Goal: Navigation & Orientation: Go to known website

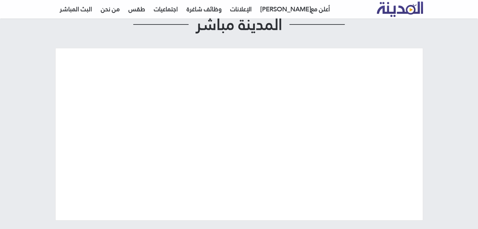
scroll to position [63, 0]
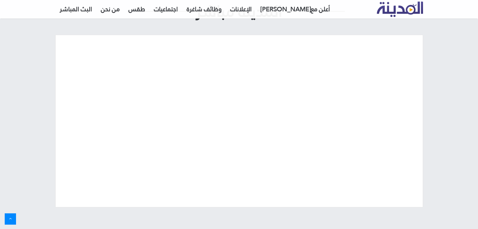
click at [405, 8] on img "القائمة الرئيسية" at bounding box center [400, 9] width 46 height 15
